Goal: Find specific fact: Locate a discrete piece of known information

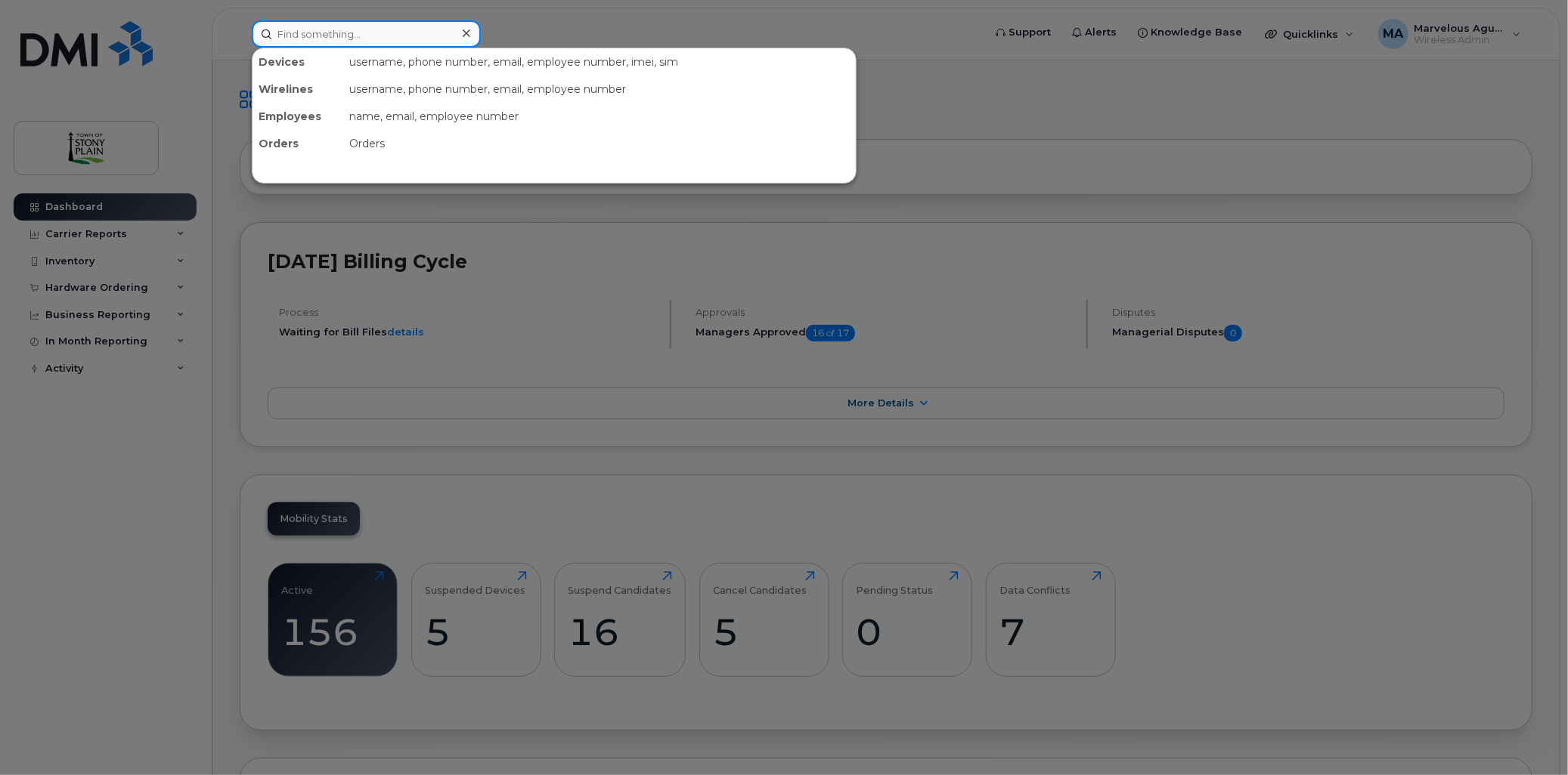
click at [365, 40] on input at bounding box center [367, 33] width 229 height 28
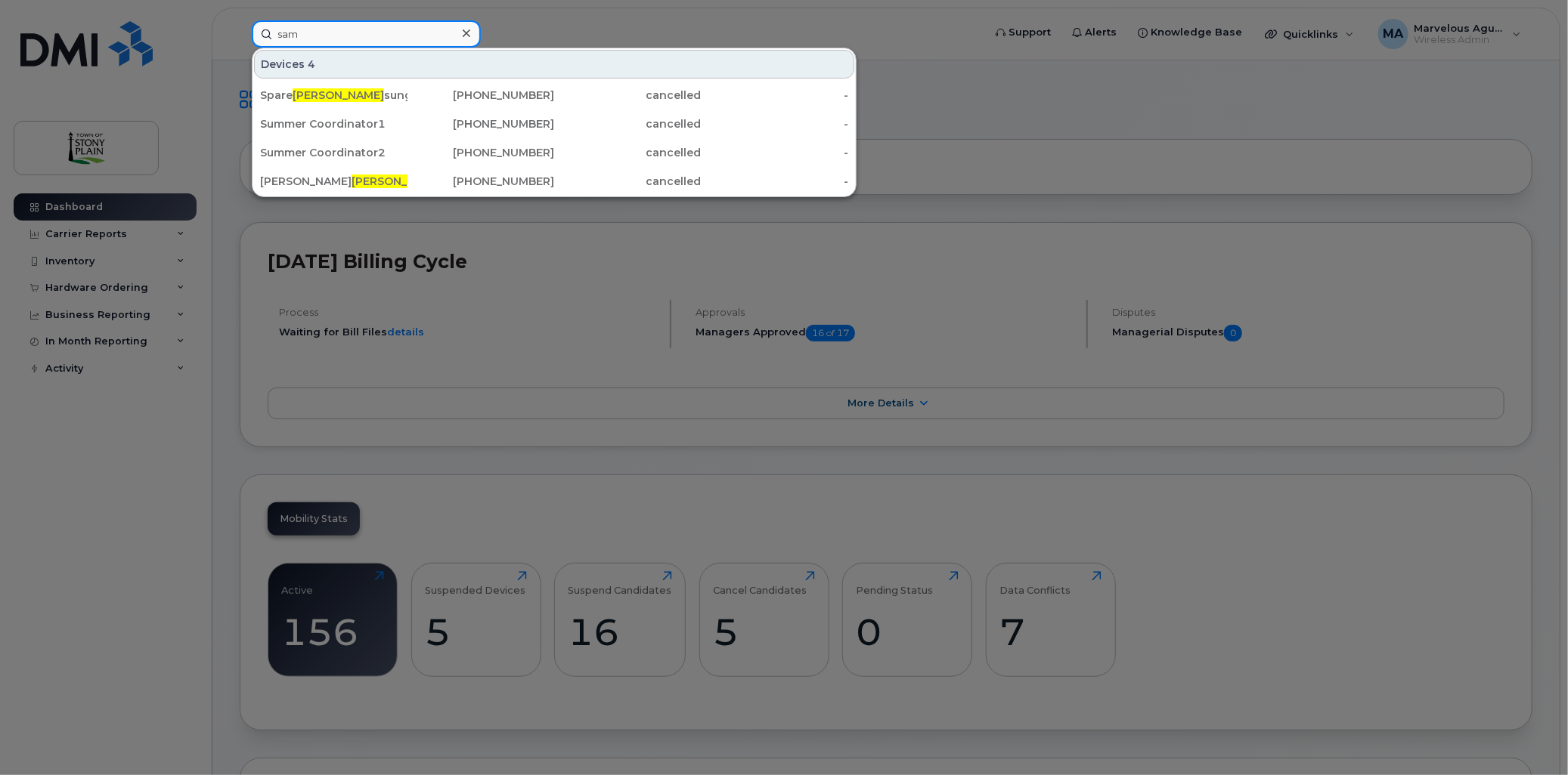
click at [308, 32] on input "sam" at bounding box center [367, 33] width 229 height 28
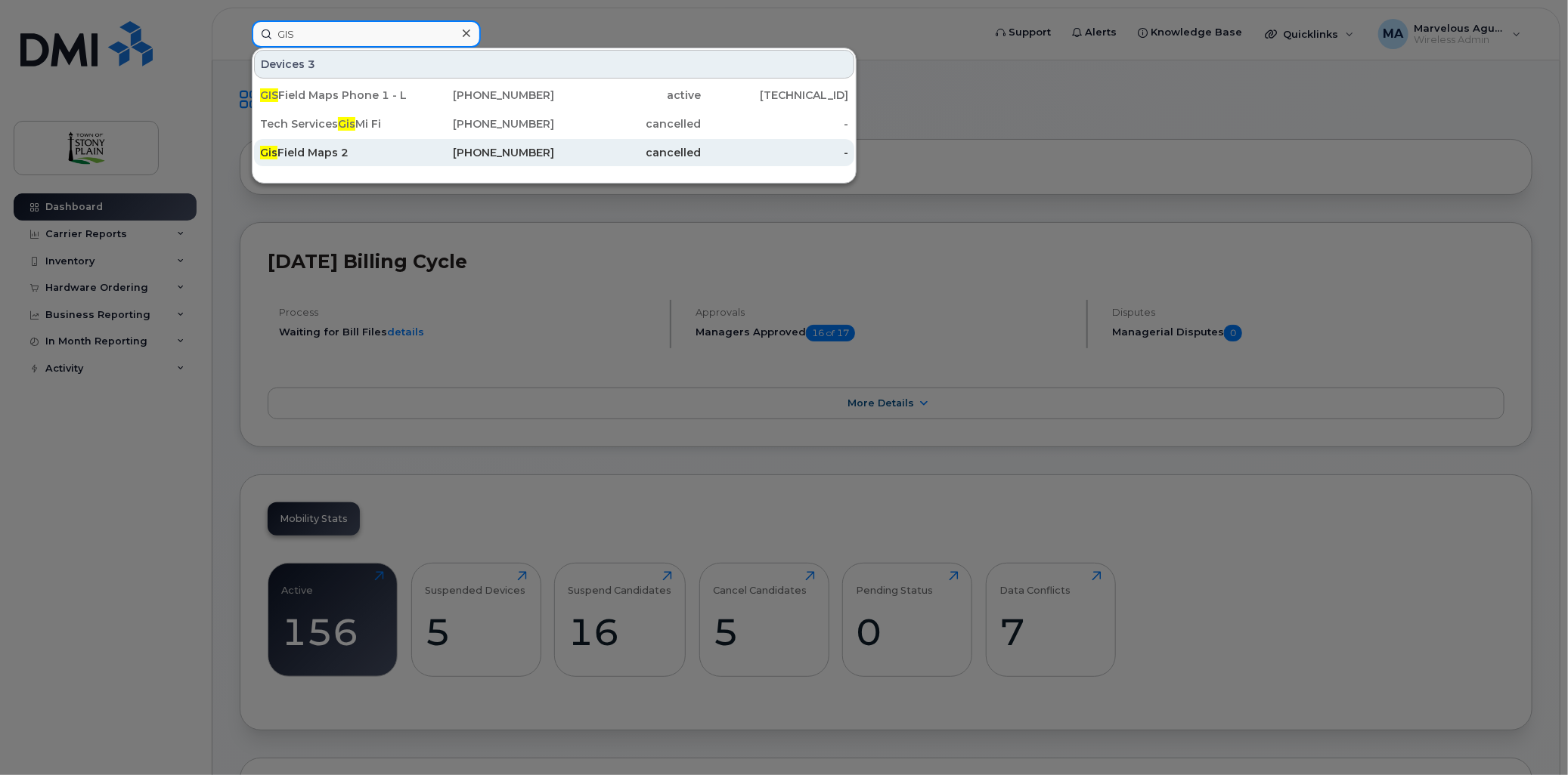
type input "GIS"
click at [328, 149] on div "Gis Field Maps 2" at bounding box center [333, 153] width 147 height 15
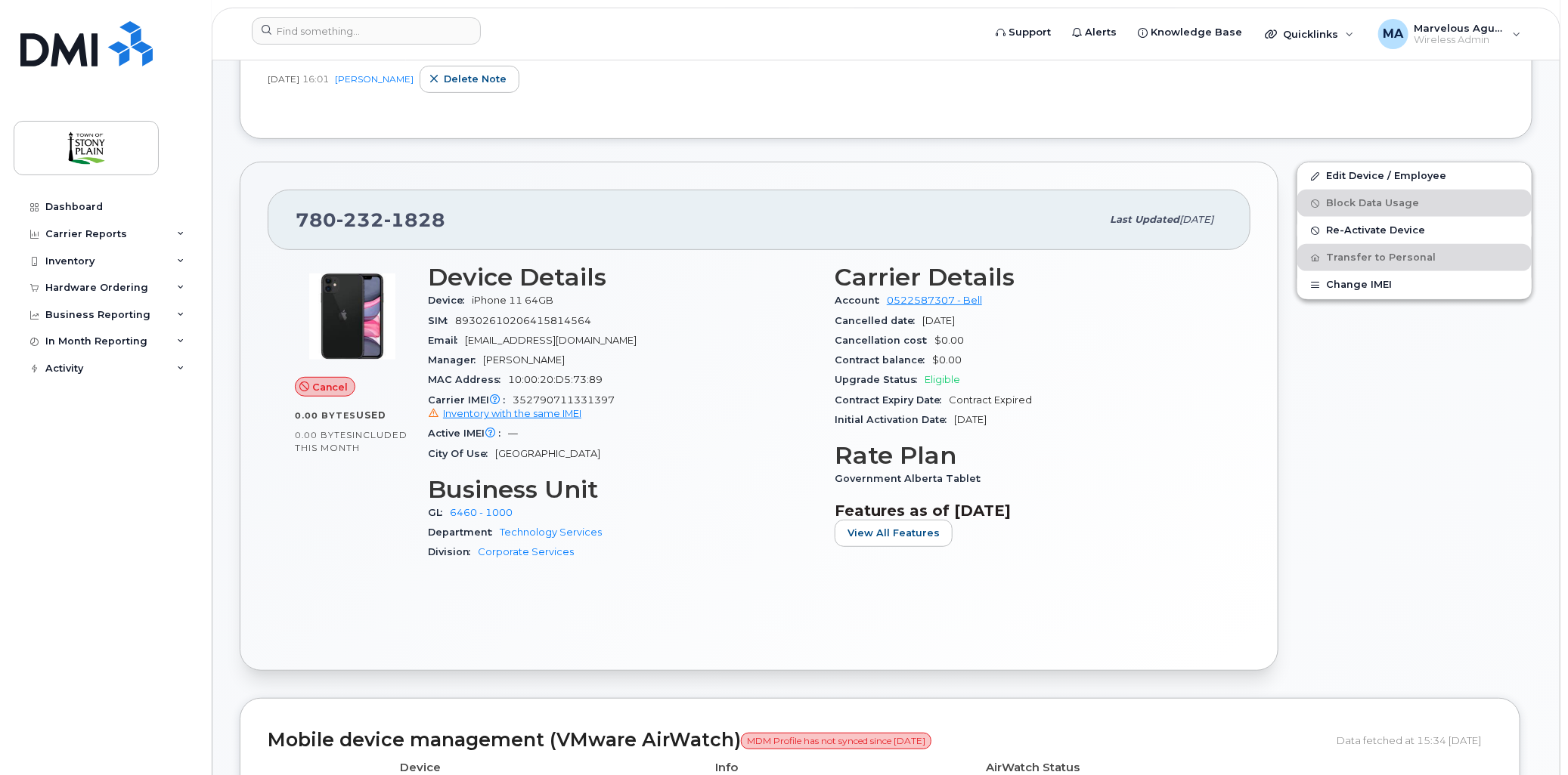
scroll to position [336, 0]
drag, startPoint x: 515, startPoint y: 397, endPoint x: 616, endPoint y: 393, distance: 101.1
click at [616, 393] on div "Carrier IMEI Carrier IMEI is reported during the last billing cycle or change o…" at bounding box center [622, 407] width 389 height 34
copy span "352790711331397"
